Goal: Task Accomplishment & Management: Manage account settings

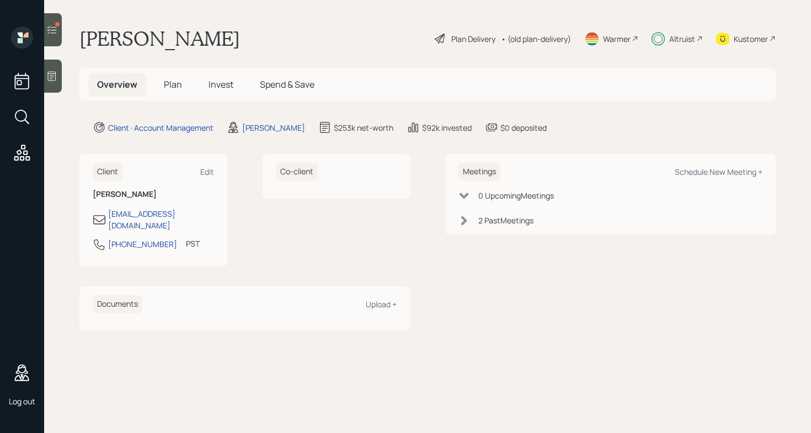
click at [52, 28] on icon at bounding box center [51, 29] width 11 height 11
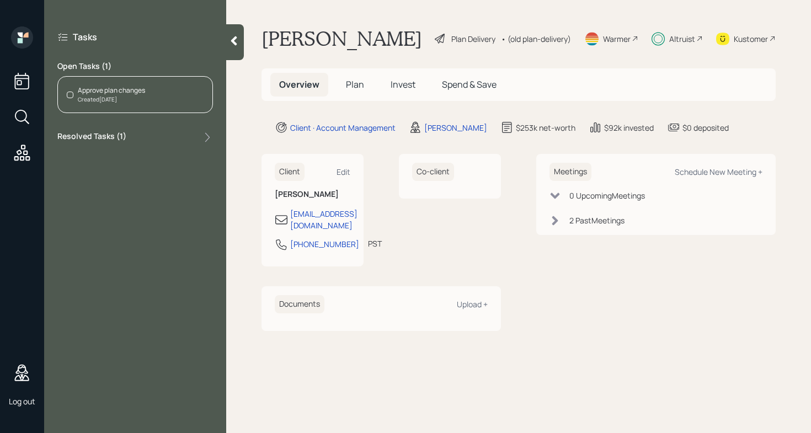
click at [758, 39] on div "Kustomer" at bounding box center [750, 39] width 34 height 12
click at [234, 42] on icon at bounding box center [234, 40] width 6 height 9
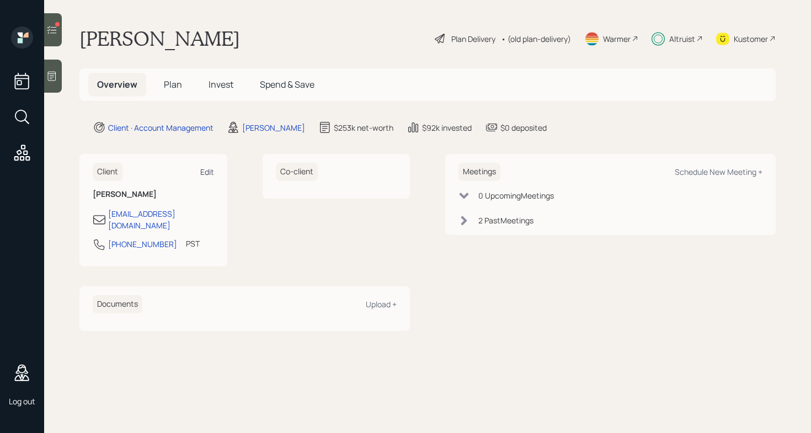
click at [208, 171] on div "Edit" at bounding box center [207, 172] width 14 height 10
select select "America/Los_Angeles"
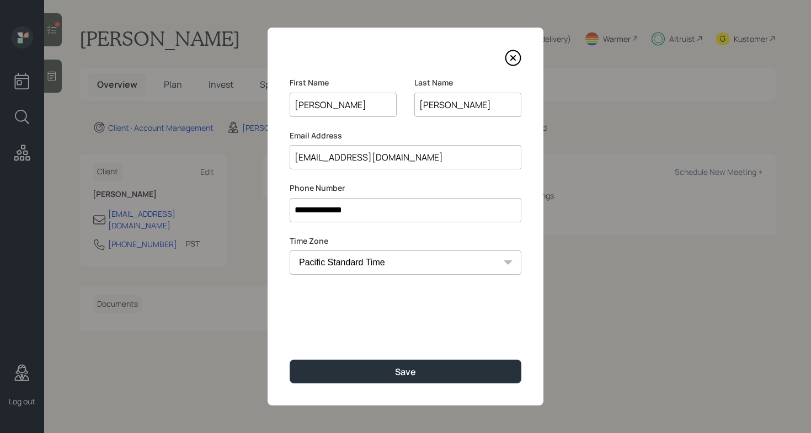
click at [511, 60] on icon at bounding box center [513, 58] width 4 height 4
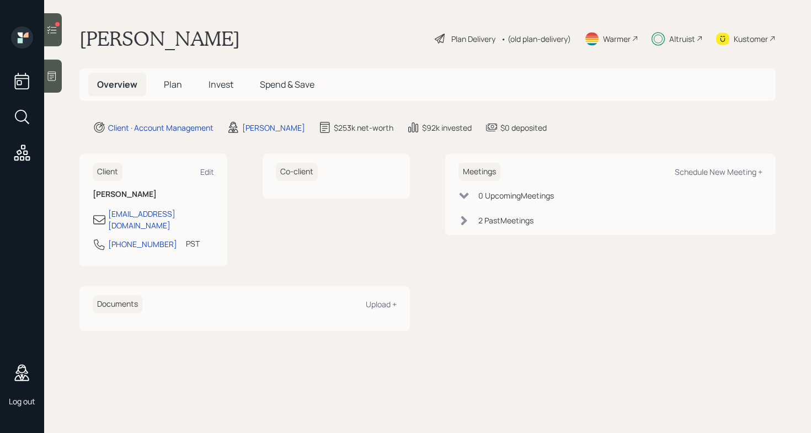
click at [179, 88] on span "Plan" at bounding box center [173, 84] width 18 height 12
